Goal: Task Accomplishment & Management: Complete application form

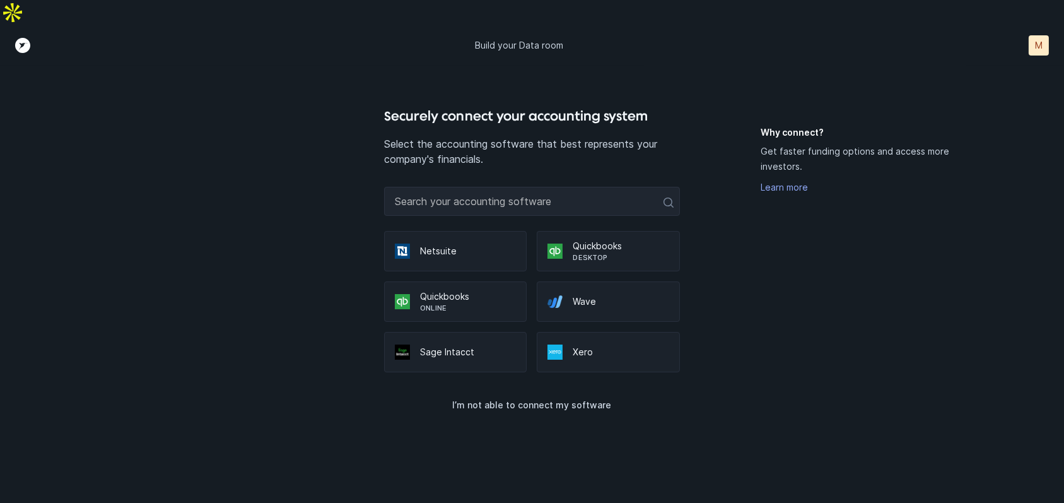
click at [447, 290] on p "Quickbooks" at bounding box center [468, 296] width 96 height 13
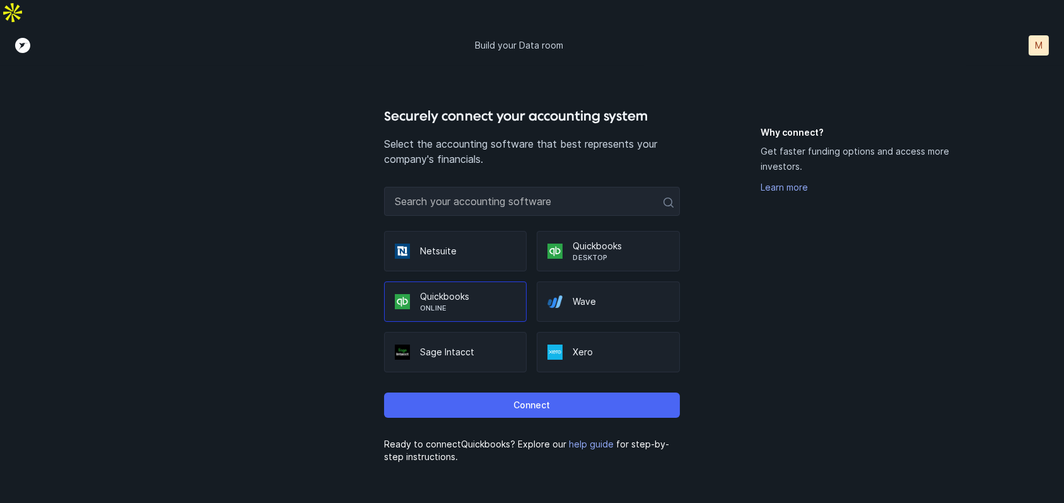
click at [520, 397] on p "Connect" at bounding box center [531, 404] width 37 height 15
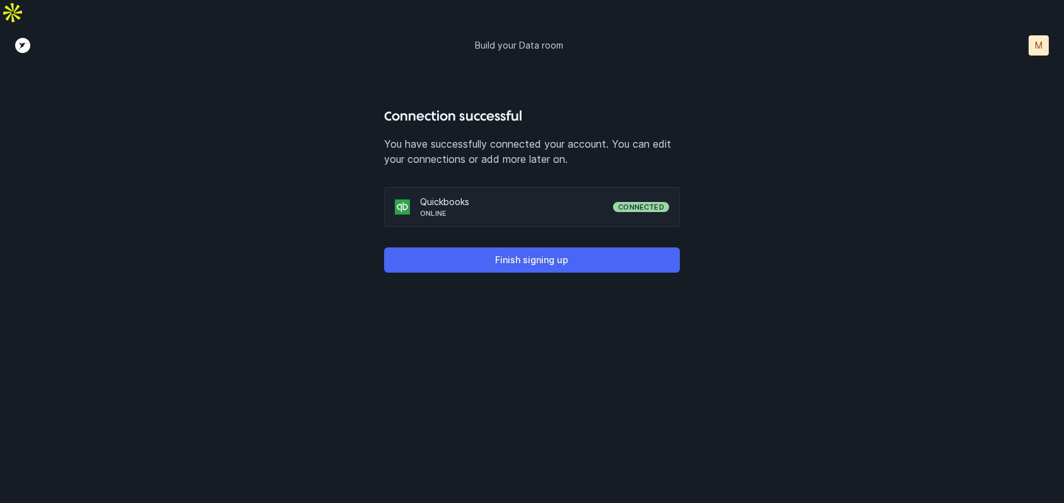
click at [532, 252] on p "Finish signing up" at bounding box center [531, 259] width 73 height 15
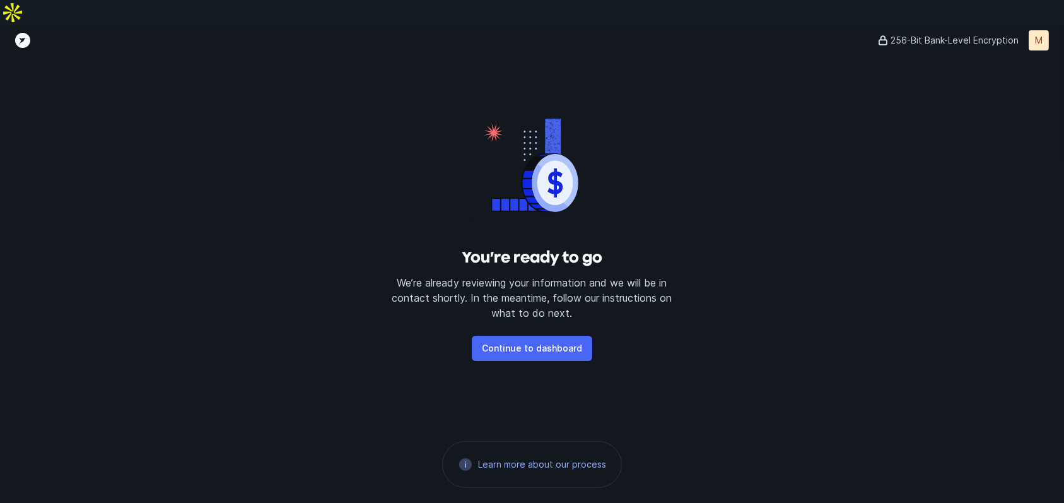
click at [537, 341] on p "Continue to dashboard" at bounding box center [532, 348] width 100 height 15
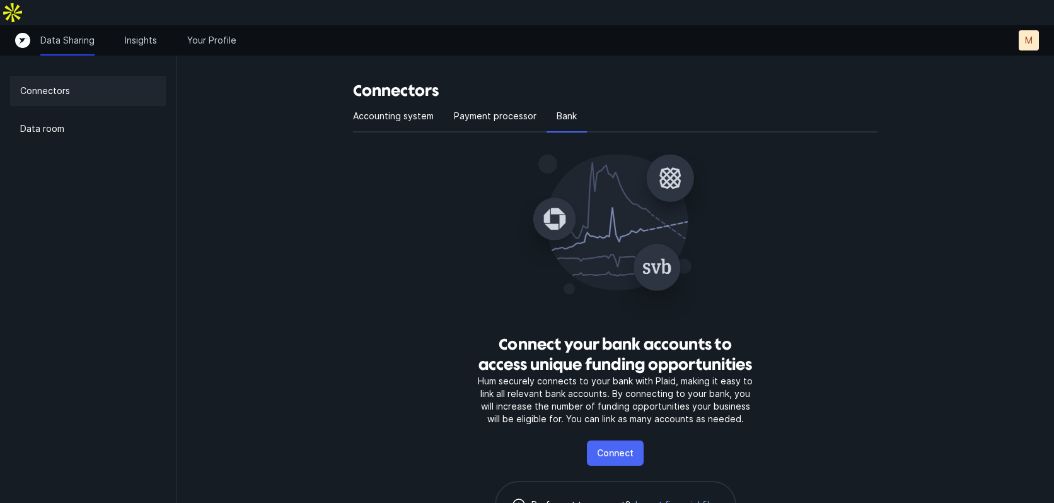
click at [622, 445] on p "Connect" at bounding box center [615, 452] width 37 height 15
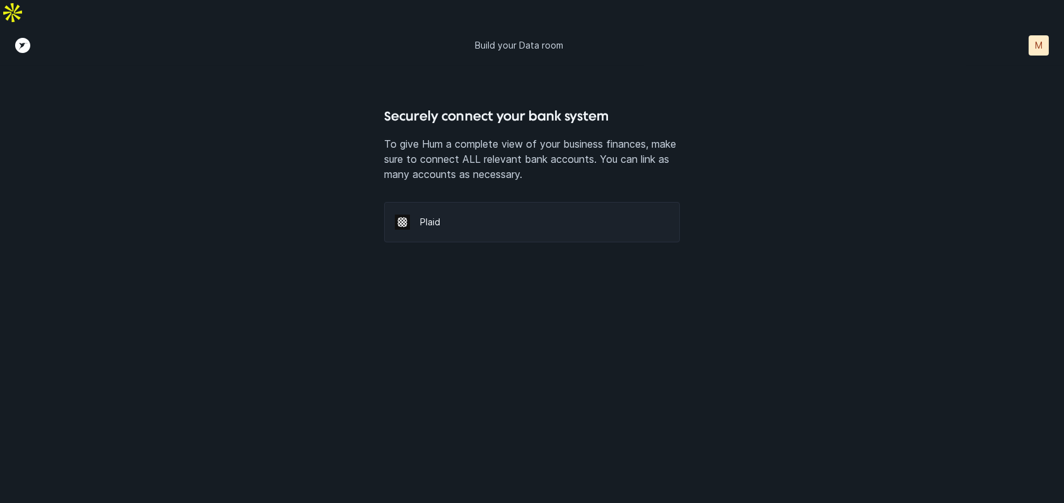
click at [457, 204] on div "Plaid" at bounding box center [532, 222] width 296 height 40
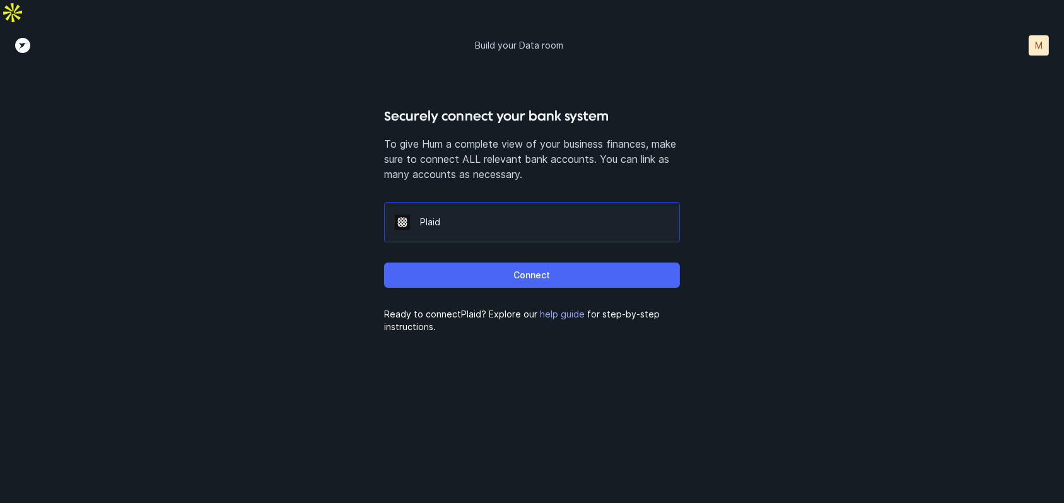
click at [534, 262] on button "Connect" at bounding box center [532, 274] width 296 height 25
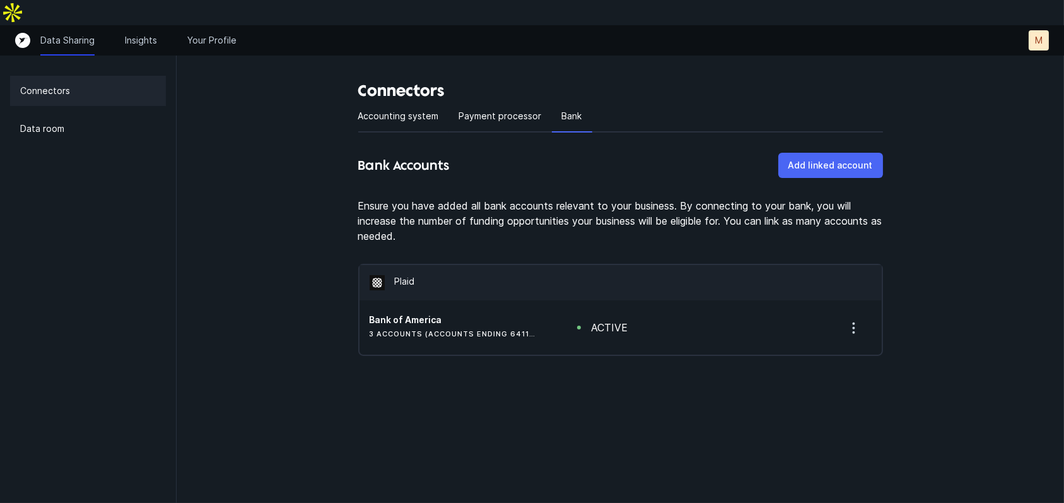
click at [831, 158] on p "Add linked account" at bounding box center [830, 165] width 84 height 15
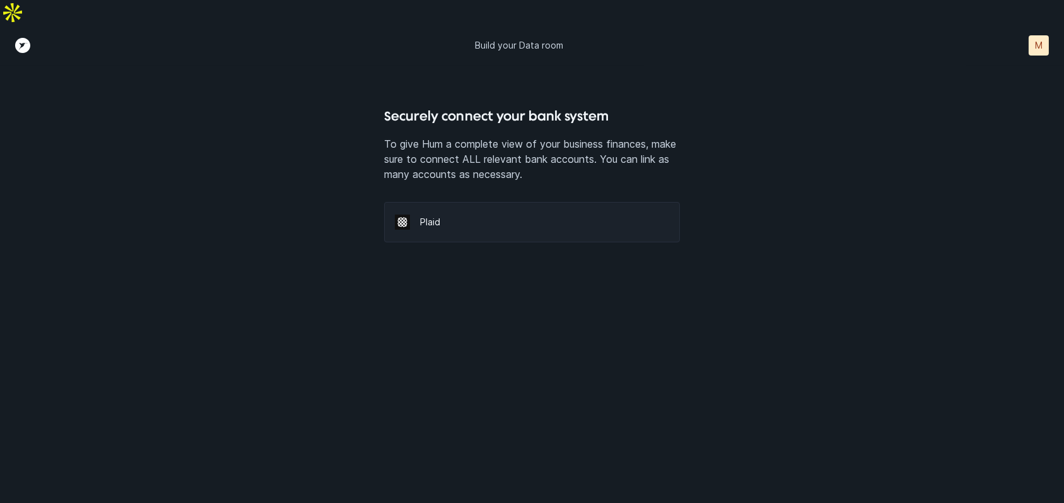
click at [506, 216] on p "Plaid" at bounding box center [544, 222] width 249 height 13
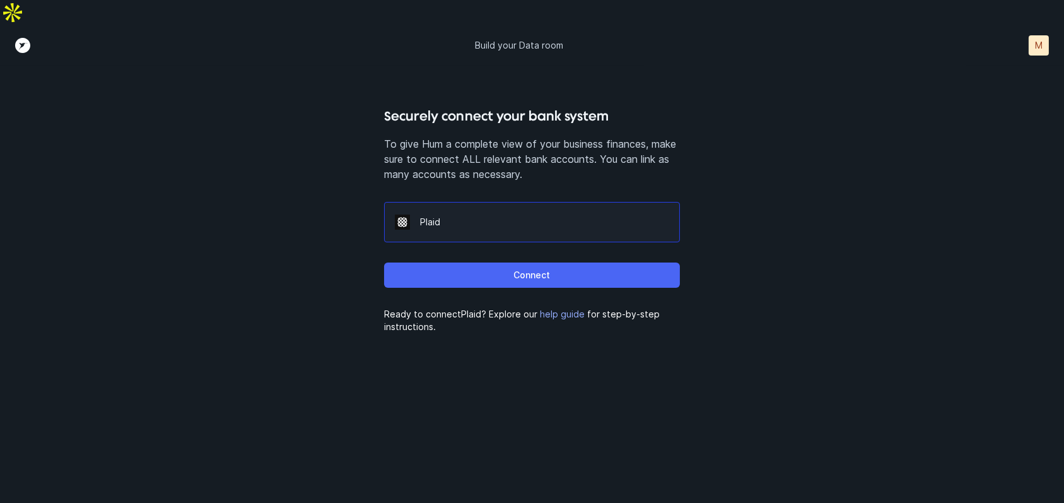
click at [507, 262] on button "Connect" at bounding box center [532, 274] width 296 height 25
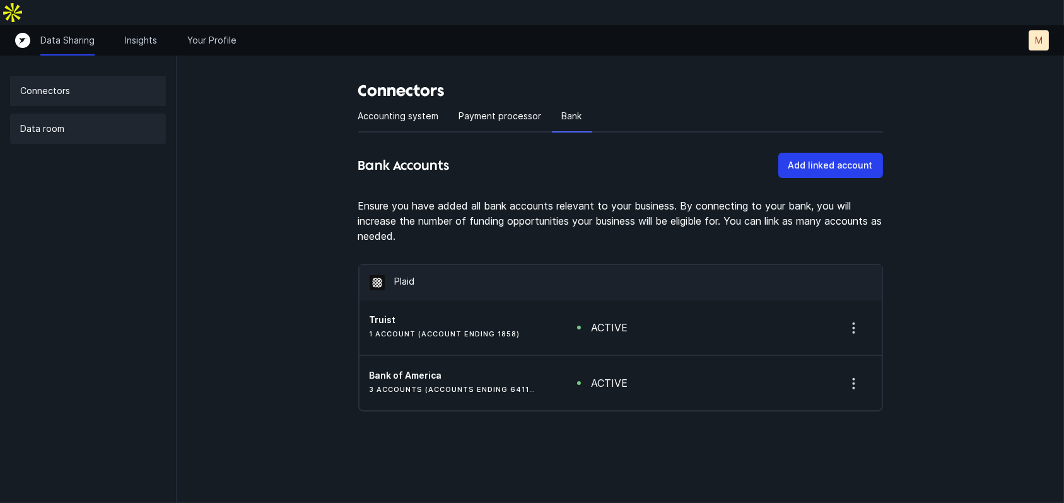
click at [28, 121] on p "Data room" at bounding box center [42, 128] width 44 height 15
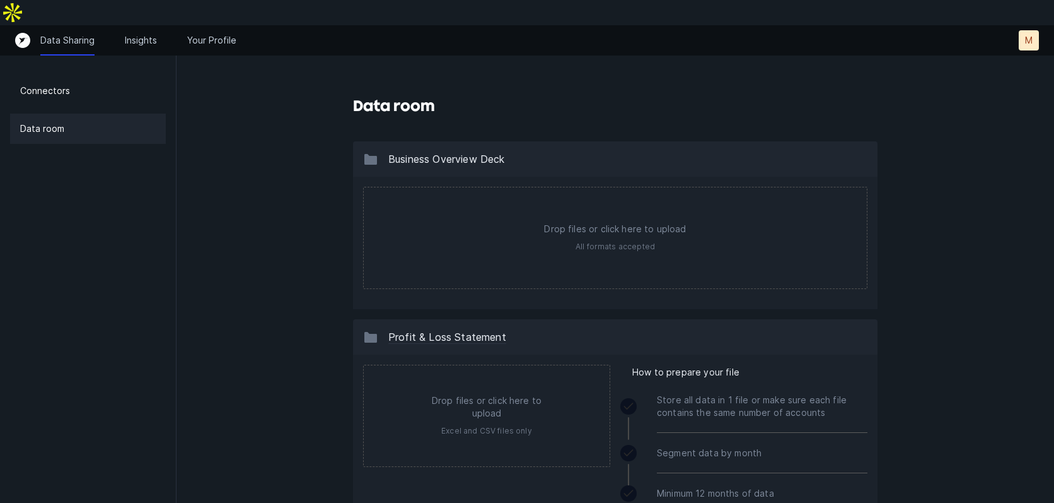
click at [61, 121] on p "Data room" at bounding box center [42, 128] width 44 height 15
click at [192, 30] on div "Data Sharing Insights Your Profile M M" at bounding box center [527, 40] width 1024 height 20
click at [197, 34] on p "Your Profile" at bounding box center [211, 40] width 49 height 13
